Goal: Contribute content: Add original content to the website for others to see

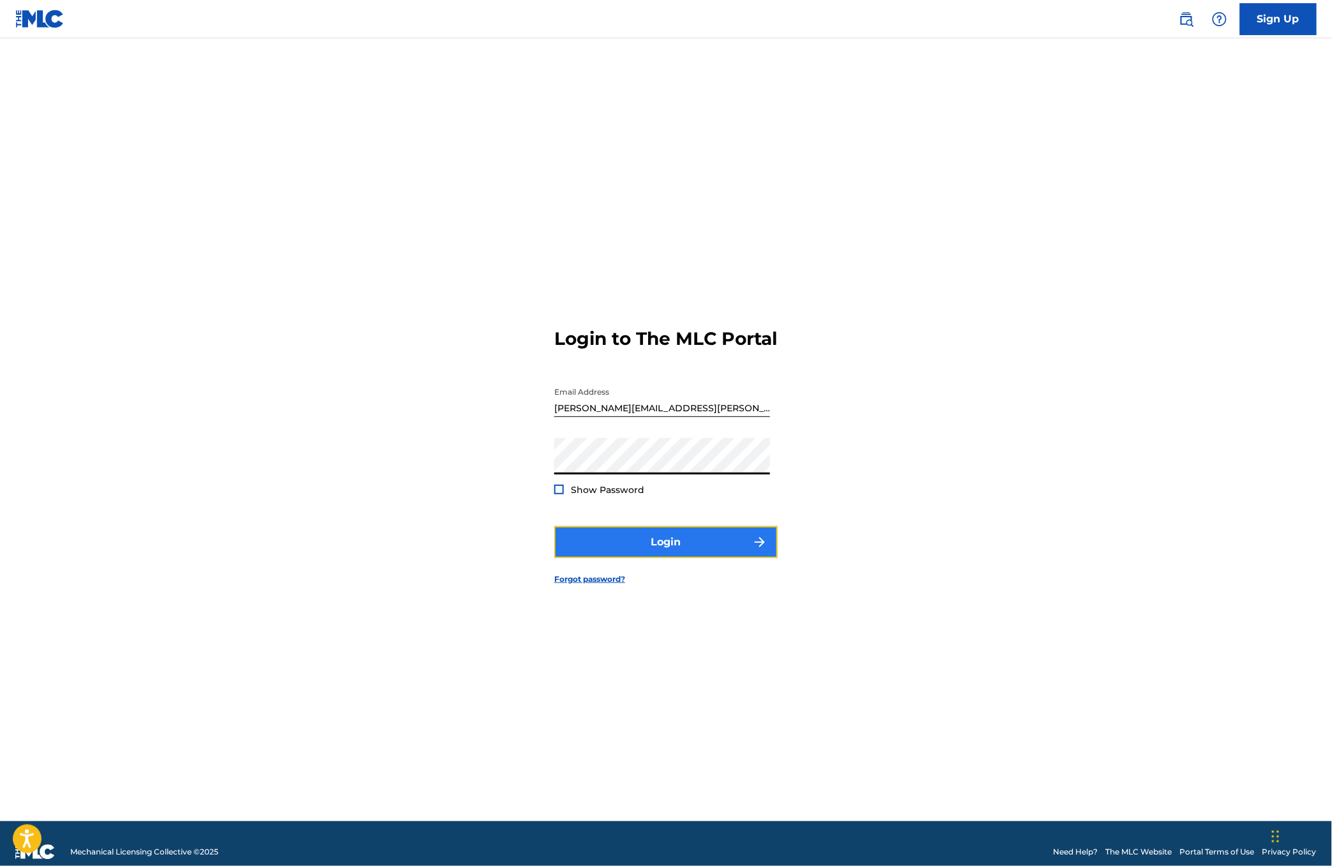
click at [619, 558] on button "Login" at bounding box center [666, 542] width 224 height 32
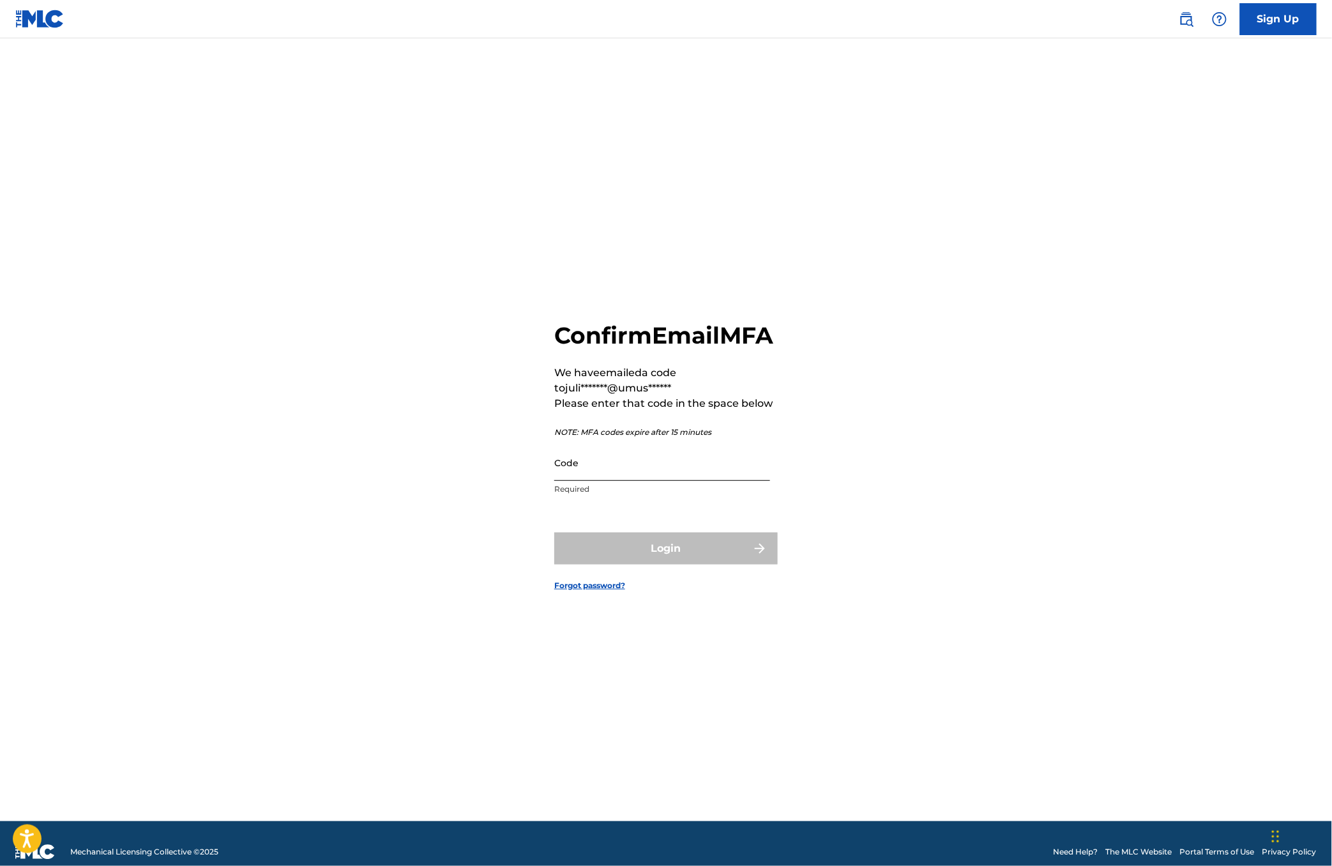
click at [665, 481] on input "Code" at bounding box center [662, 463] width 216 height 36
click at [698, 460] on input "Code" at bounding box center [662, 463] width 216 height 36
paste input "278138"
type input "278138"
click at [657, 555] on button "Login" at bounding box center [666, 549] width 224 height 32
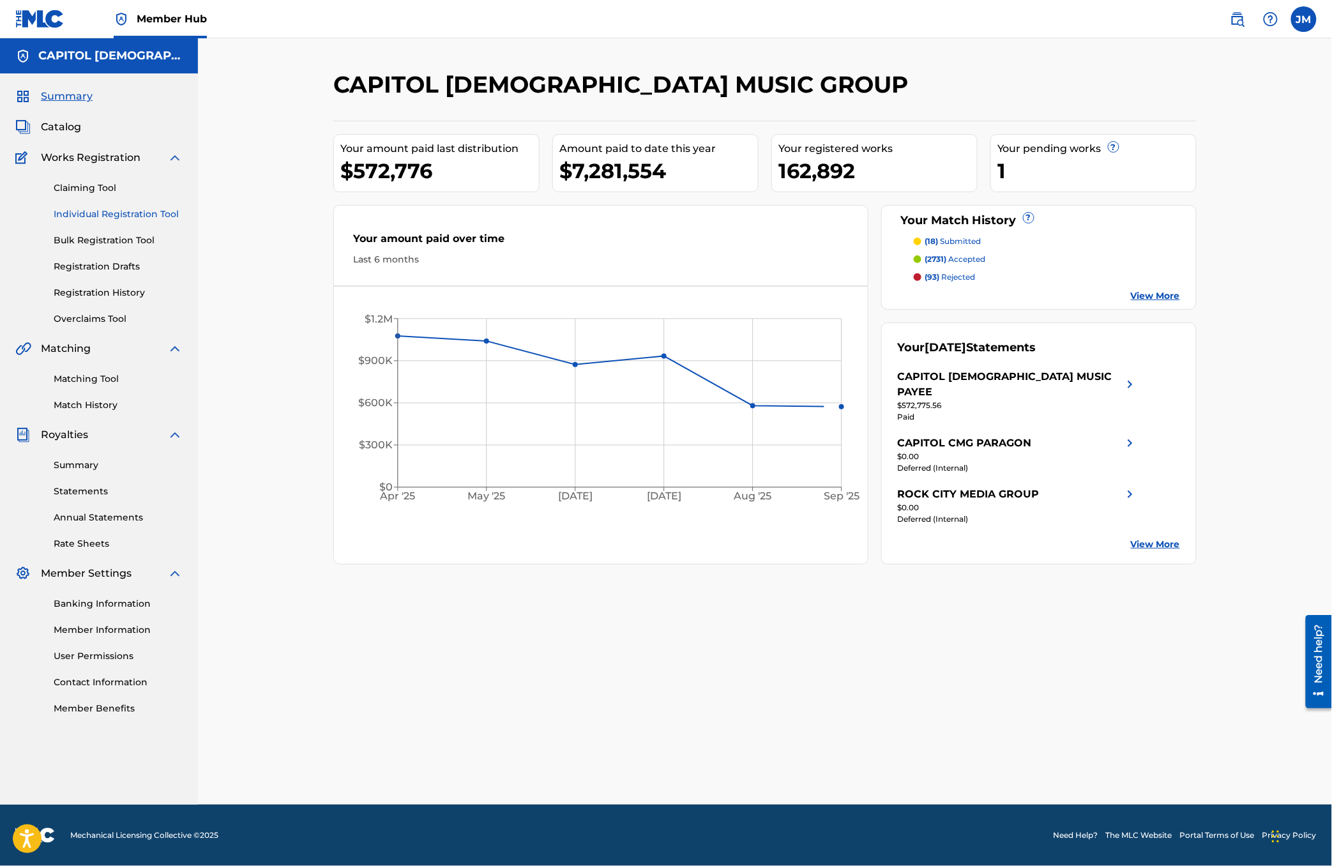
click at [113, 218] on link "Individual Registration Tool" at bounding box center [118, 214] width 129 height 13
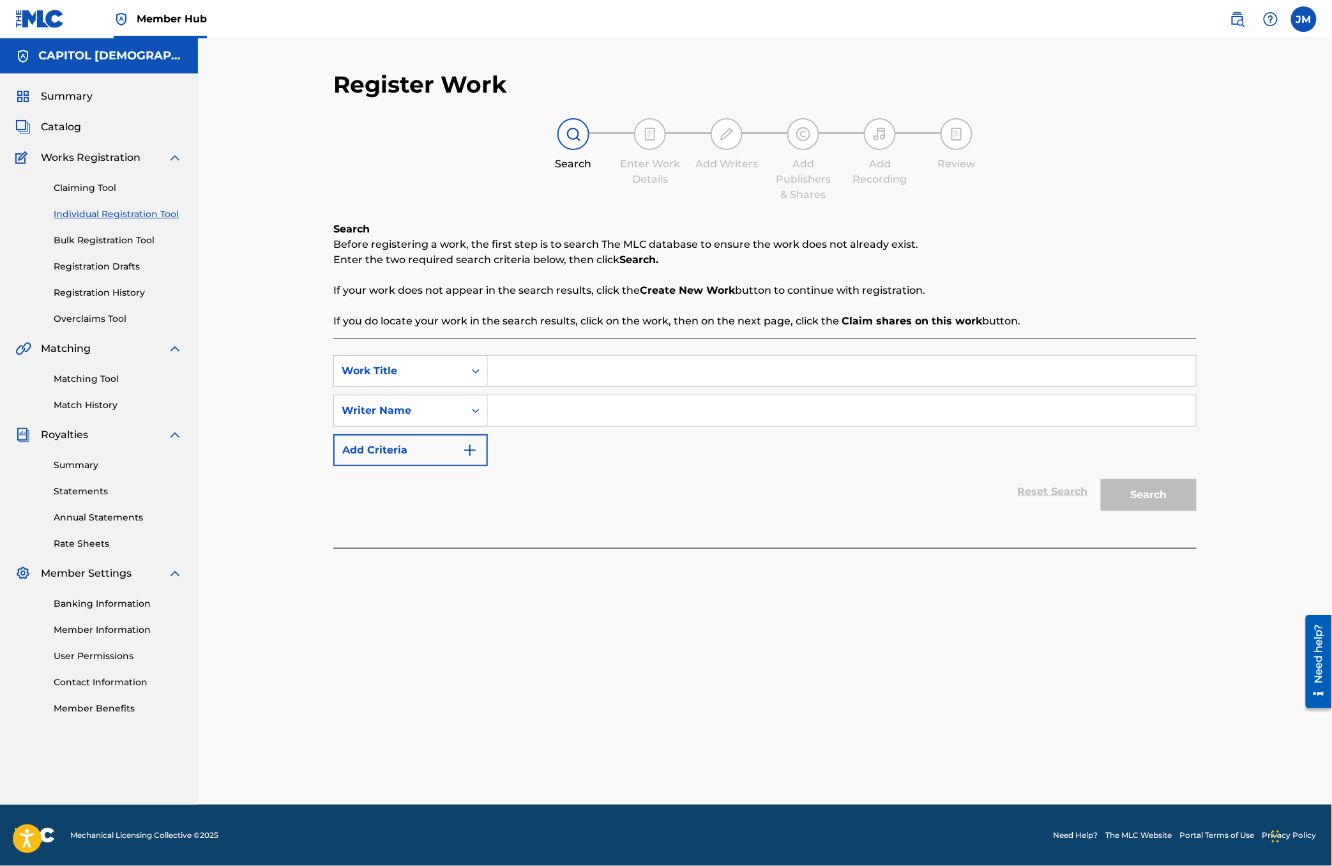
drag, startPoint x: 717, startPoint y: 56, endPoint x: 699, endPoint y: 56, distance: 17.9
click at [717, 56] on div "Register Work Search Enter Work Details Add Writers Add Publishers & Shares Add…" at bounding box center [765, 421] width 1134 height 766
click at [545, 381] on input "Search Form" at bounding box center [842, 371] width 708 height 31
paste input "Other Side Of The Grave"
type input "Other Side Of The Grave"
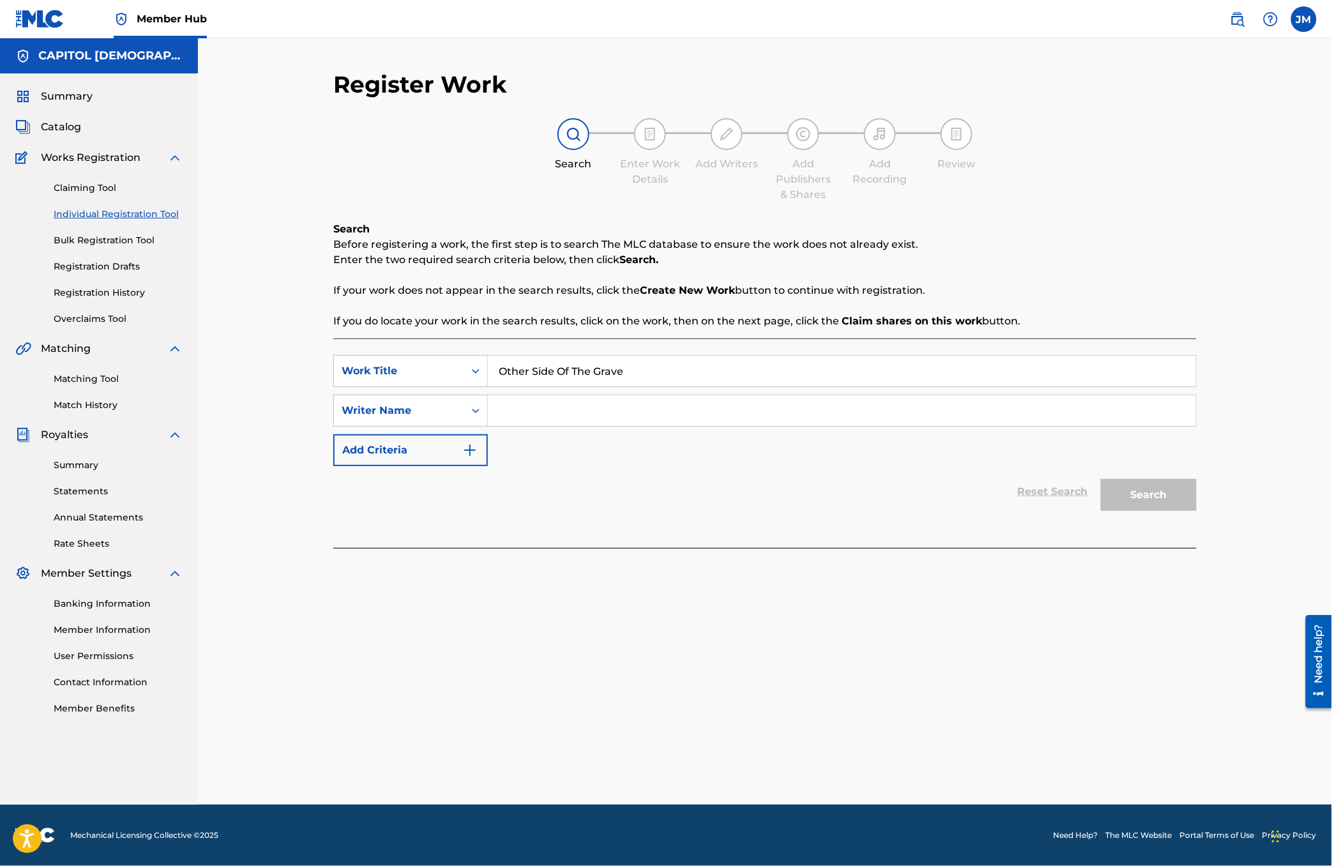
click at [535, 404] on input "Search Form" at bounding box center [842, 410] width 708 height 31
type input "green"
click at [1101, 479] on button "Search" at bounding box center [1149, 495] width 96 height 32
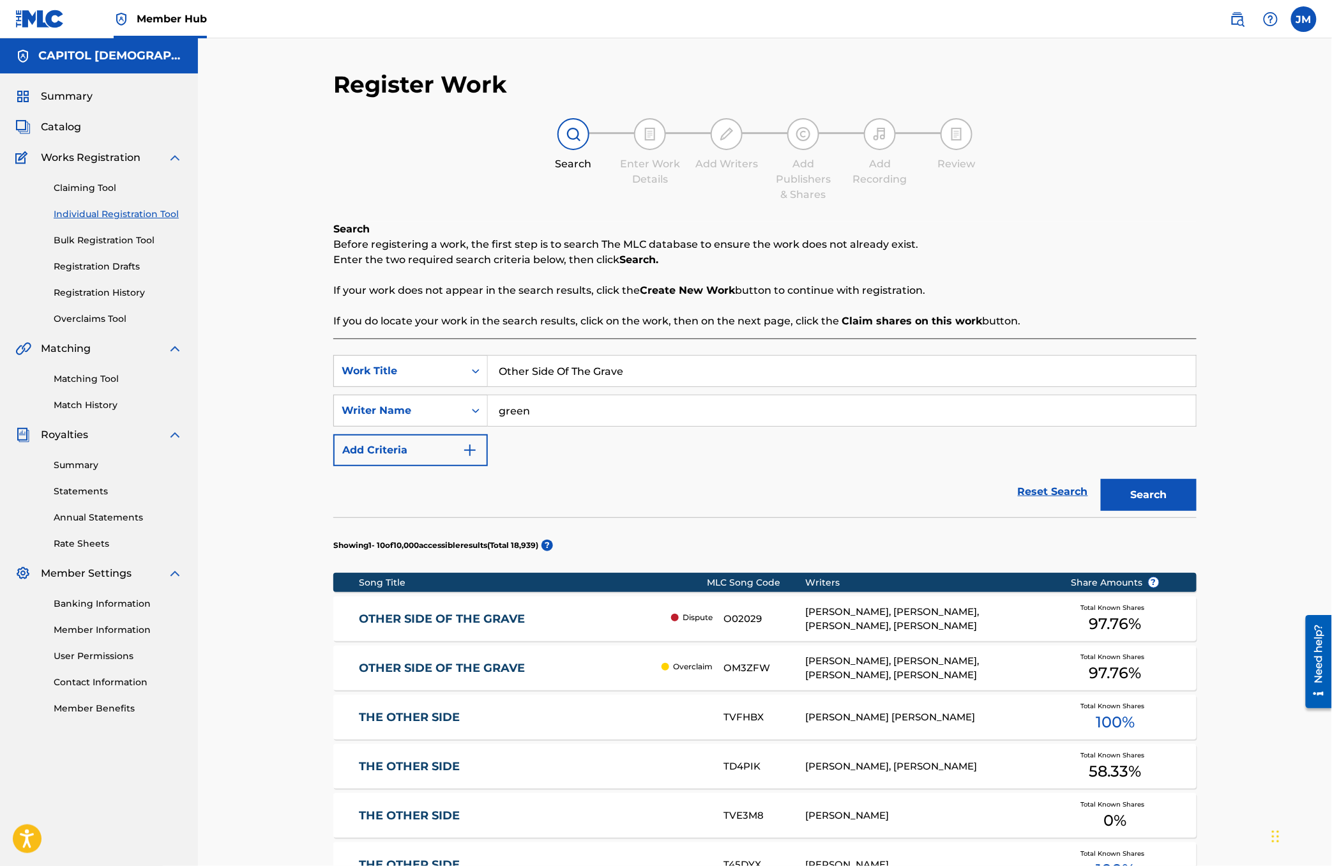
scroll to position [255, 0]
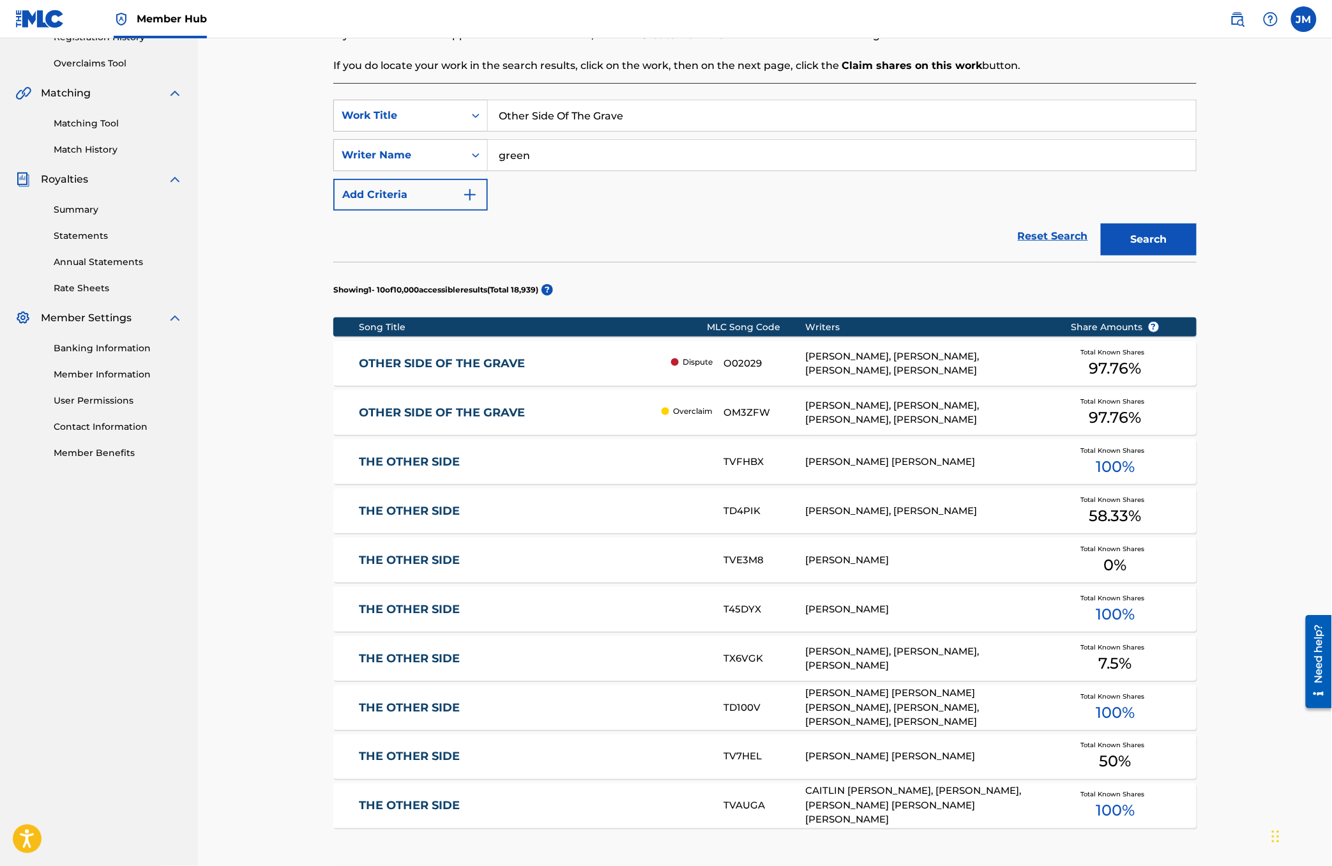
click at [498, 417] on link "OTHER SIDE OF THE GRAVE" at bounding box center [508, 413] width 296 height 15
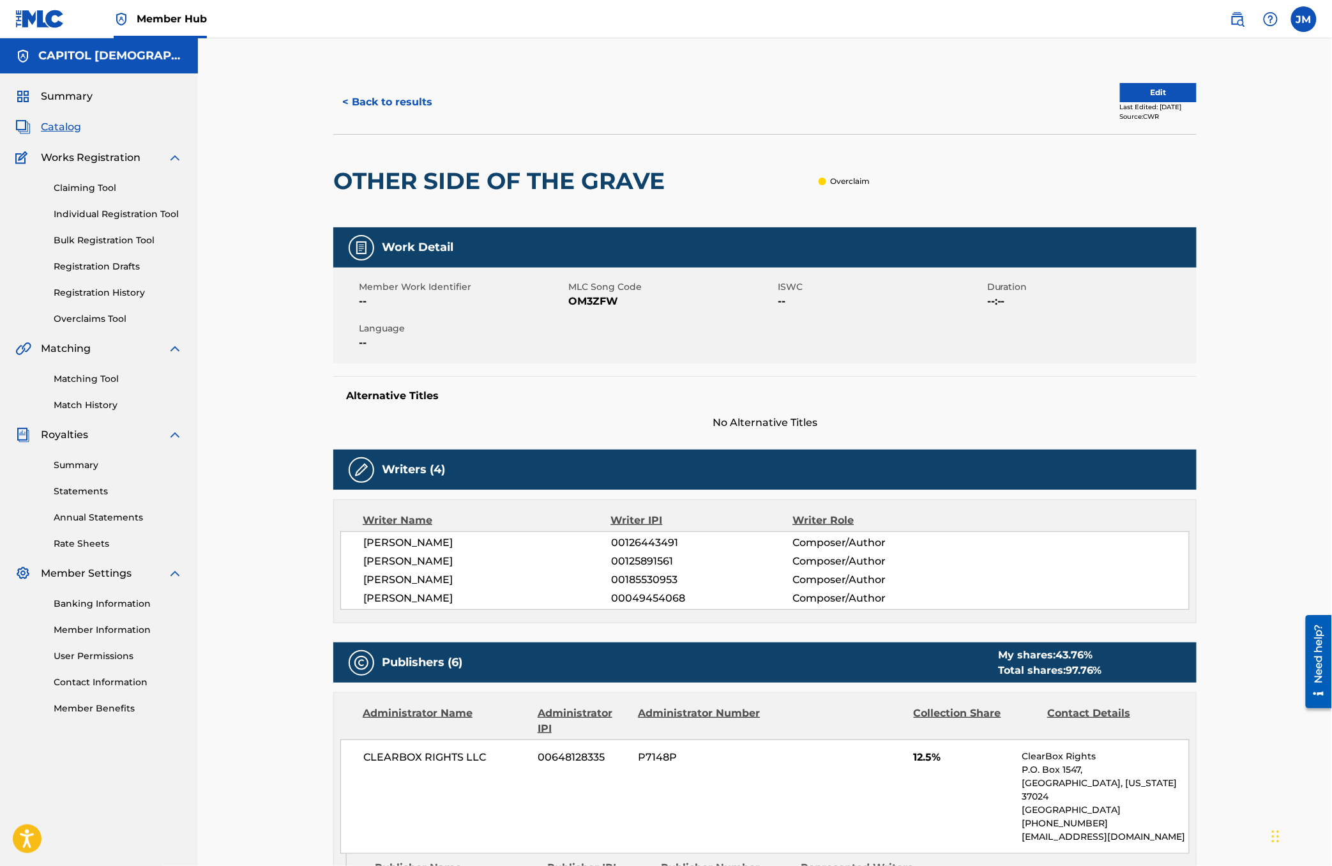
click at [420, 124] on div "< Back to results Edit Last Edited: [DATE] Source: CWR" at bounding box center [764, 102] width 863 height 64
click at [417, 101] on button "< Back to results" at bounding box center [387, 102] width 108 height 32
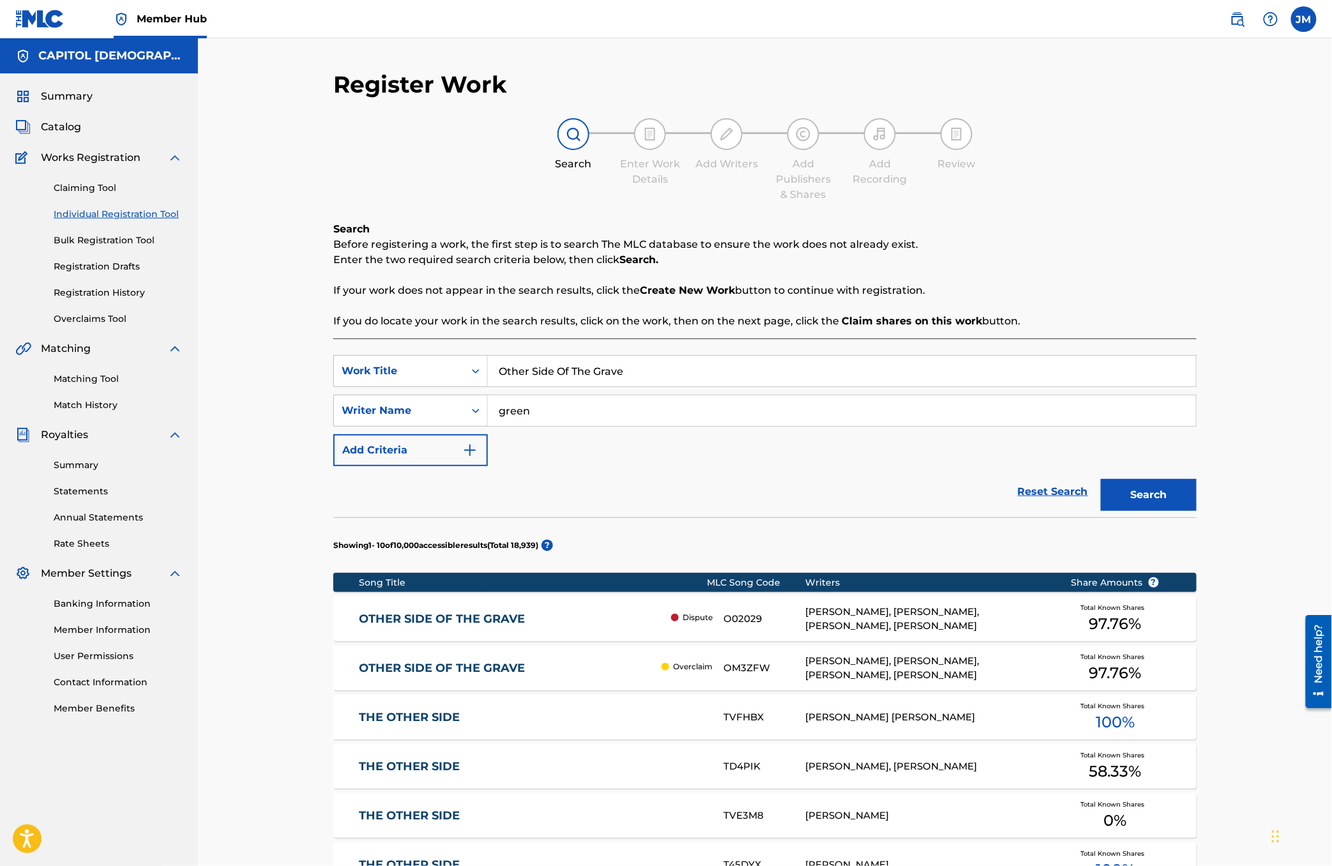
click at [625, 617] on link "OTHER SIDE OF THE GRAVE" at bounding box center [513, 619] width 306 height 15
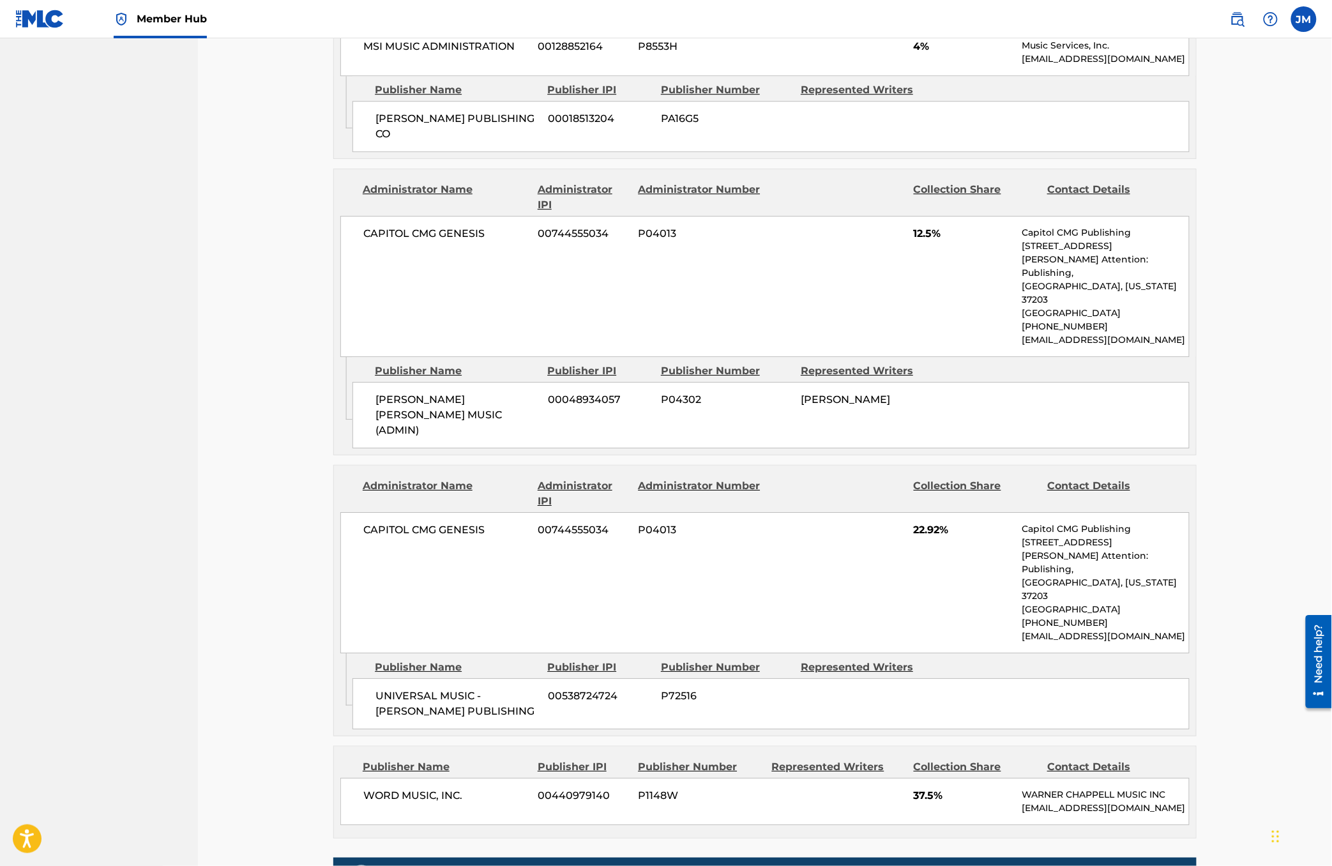
scroll to position [1533, 0]
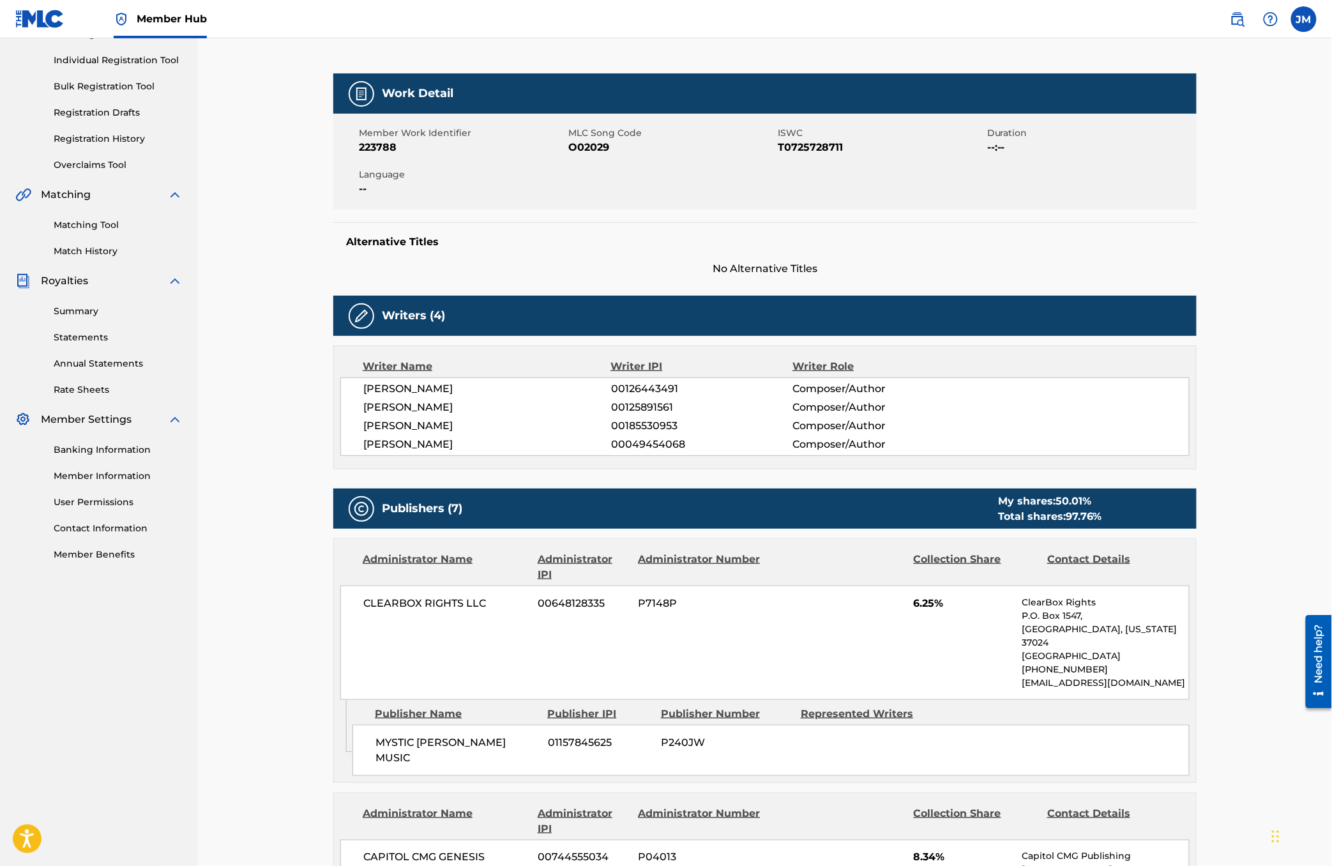
scroll to position [0, 0]
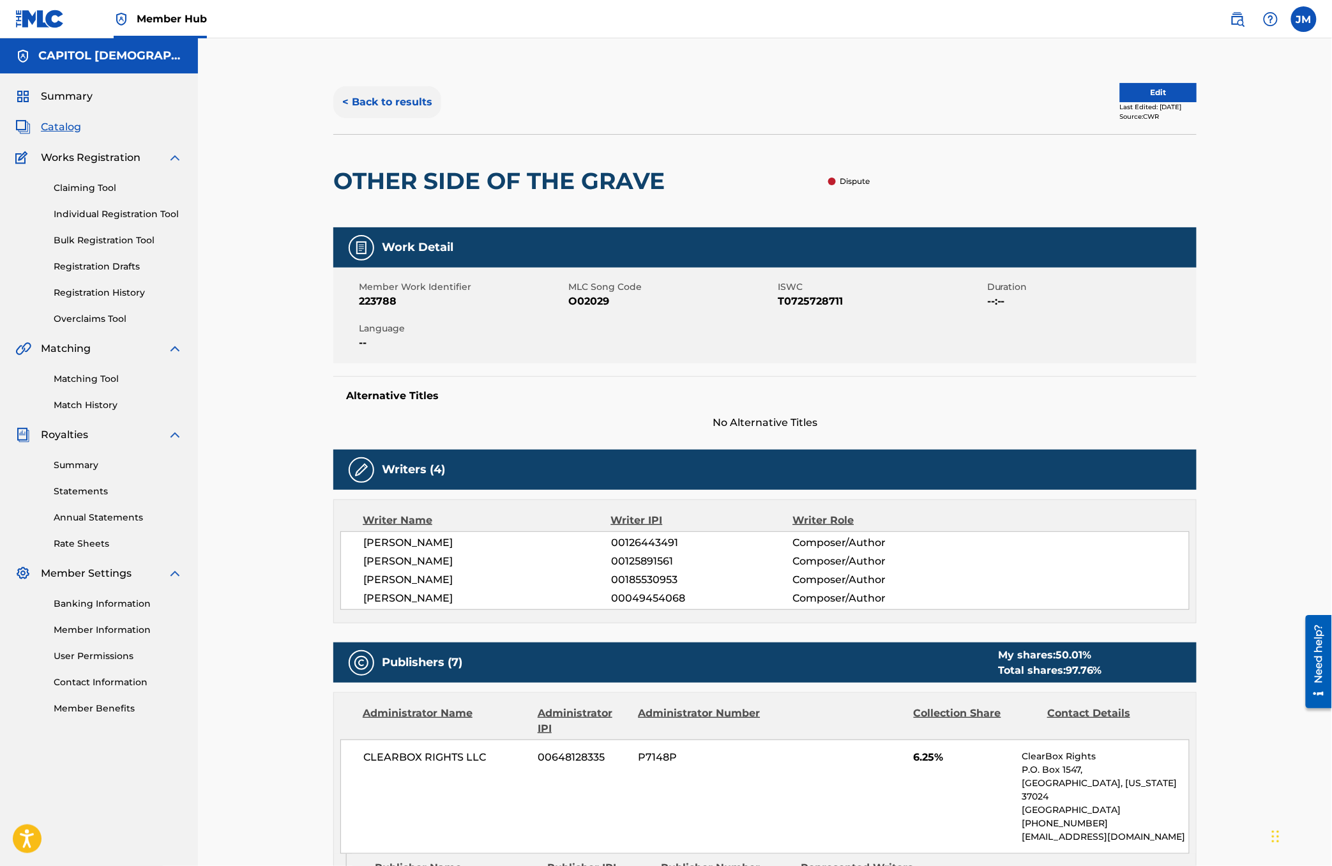
click at [420, 102] on button "< Back to results" at bounding box center [387, 102] width 108 height 32
